Goal: Find specific page/section: Find specific page/section

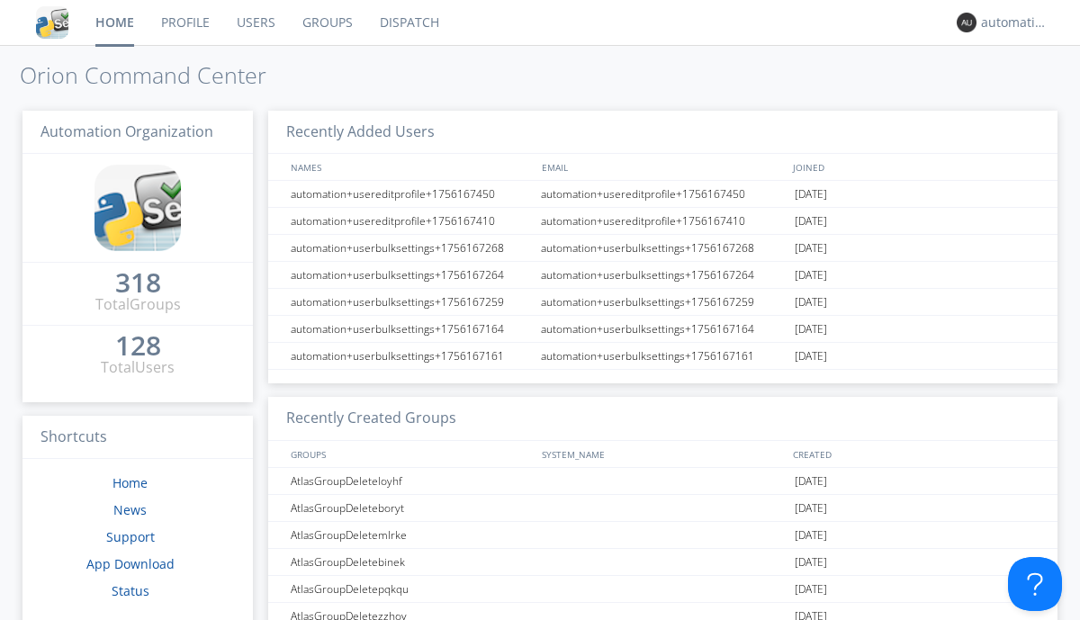
click at [408, 23] on link "Dispatch" at bounding box center [409, 22] width 86 height 45
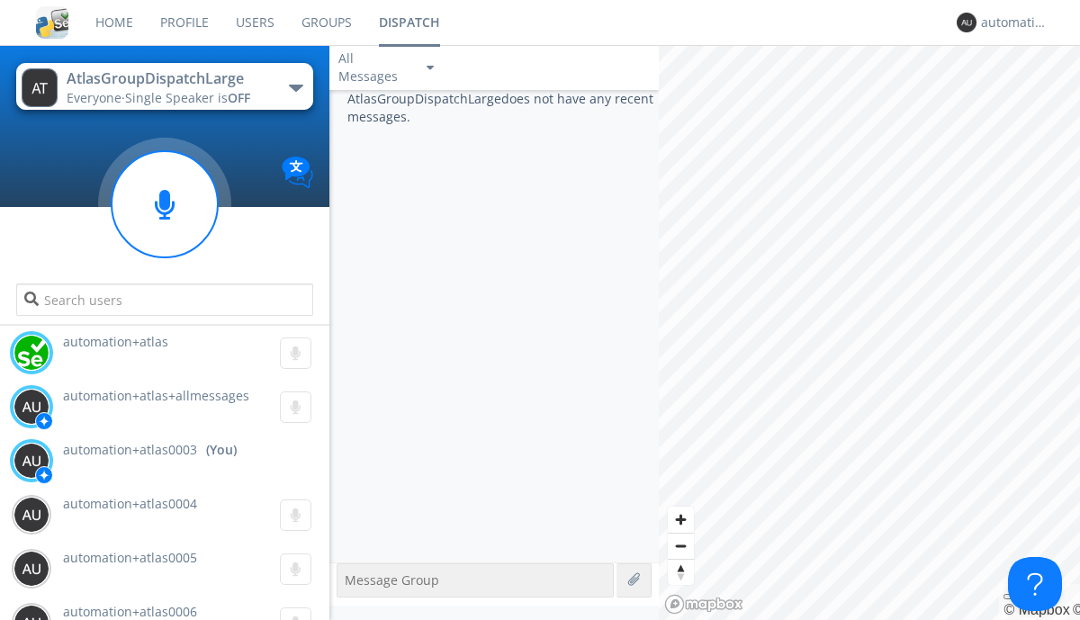
click at [295, 87] on div "button" at bounding box center [296, 88] width 14 height 7
click at [0, 0] on span "AtlasGroupDispatch" at bounding box center [0, 0] width 0 height 0
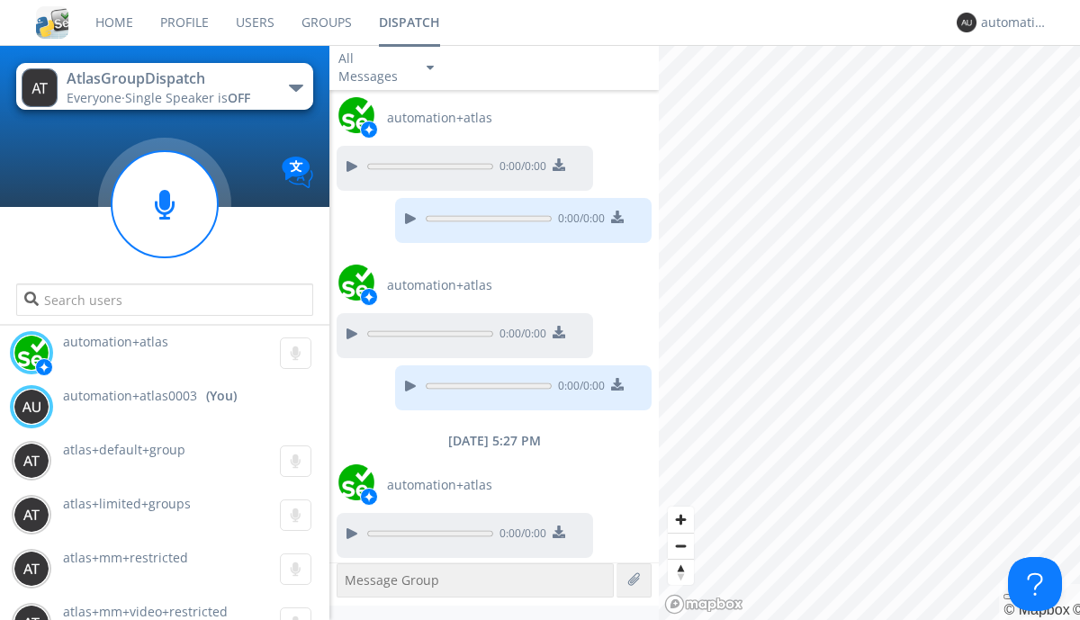
scroll to position [92, 0]
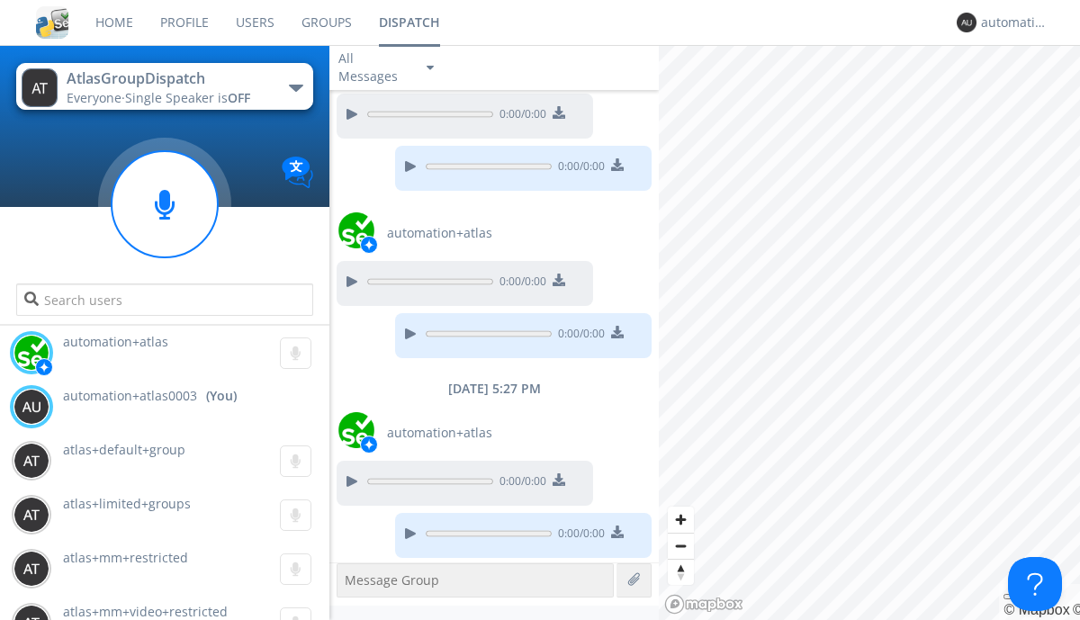
drag, startPoint x: 165, startPoint y: 204, endPoint x: 595, endPoint y: 418, distance: 480.2
click at [165, 204] on icon at bounding box center [165, 205] width 20 height 30
click at [295, 87] on div "button" at bounding box center [296, 88] width 14 height 7
click at [0, 0] on span "AtlasGroupDispatch2" at bounding box center [0, 0] width 0 height 0
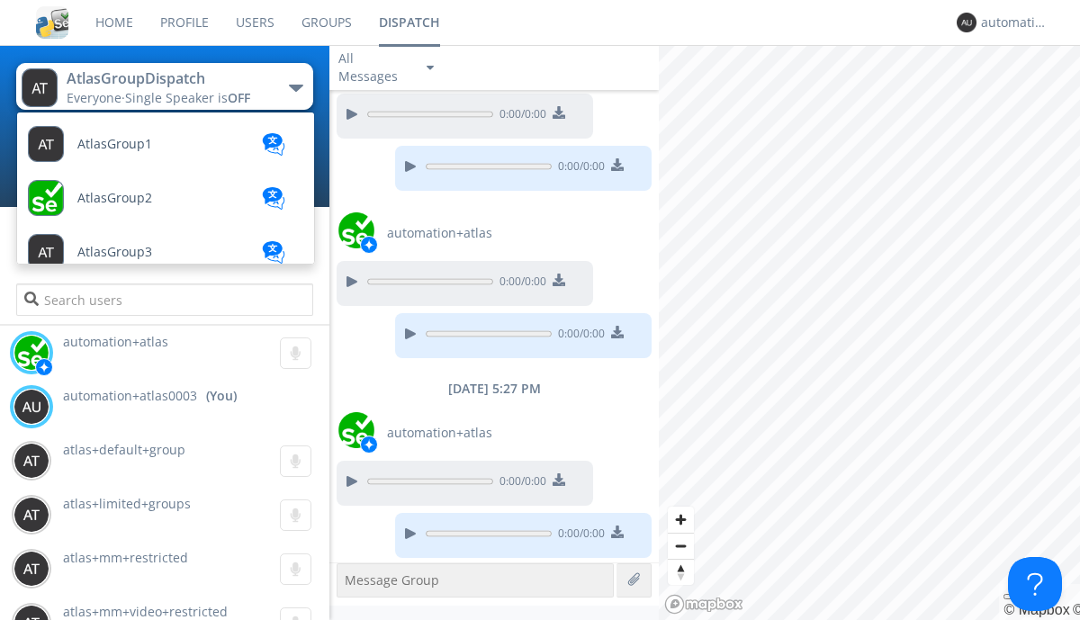
scroll to position [643, 0]
